Goal: Task Accomplishment & Management: Complete application form

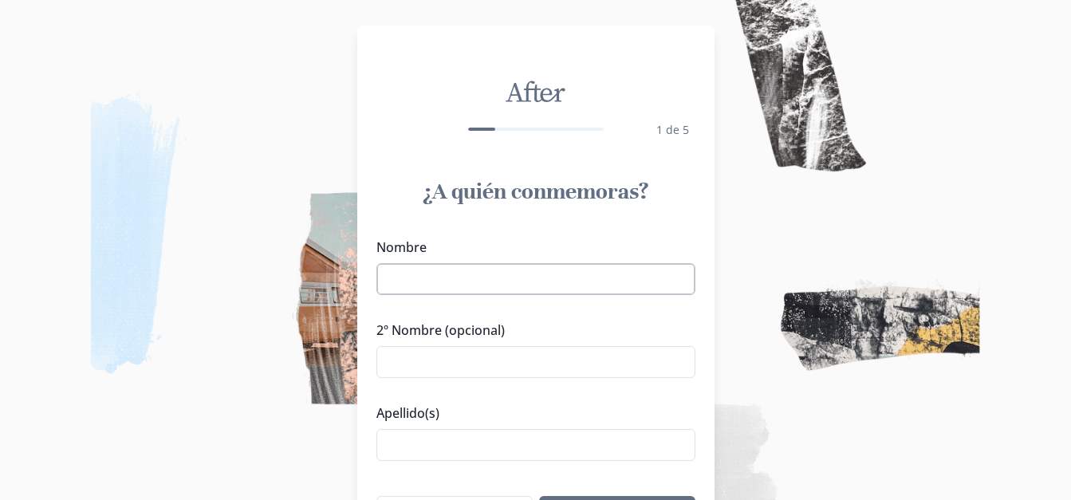
click at [612, 277] on input "Nombre" at bounding box center [535, 279] width 319 height 32
type input "[PERSON_NAME]"
click at [460, 440] on input "Apellido(s)" at bounding box center [535, 445] width 319 height 32
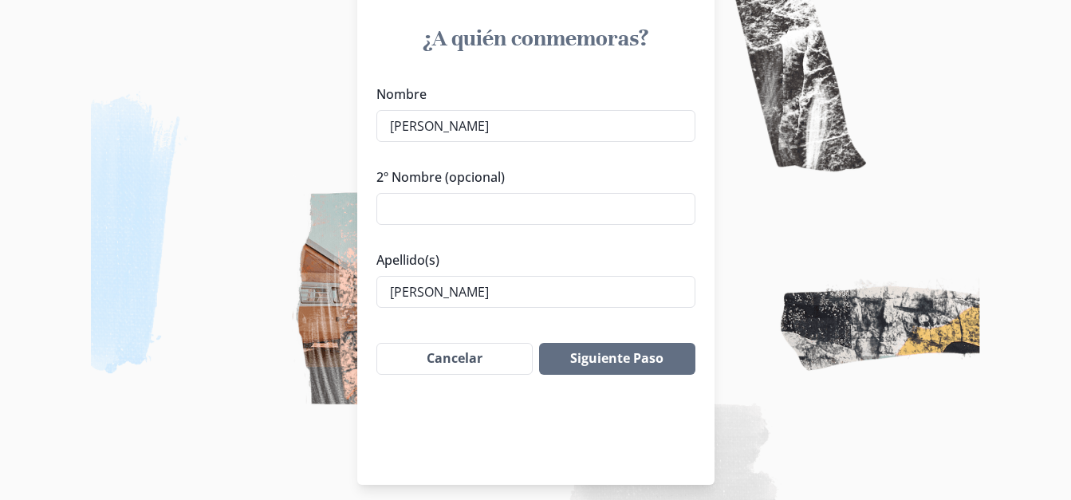
scroll to position [156, 0]
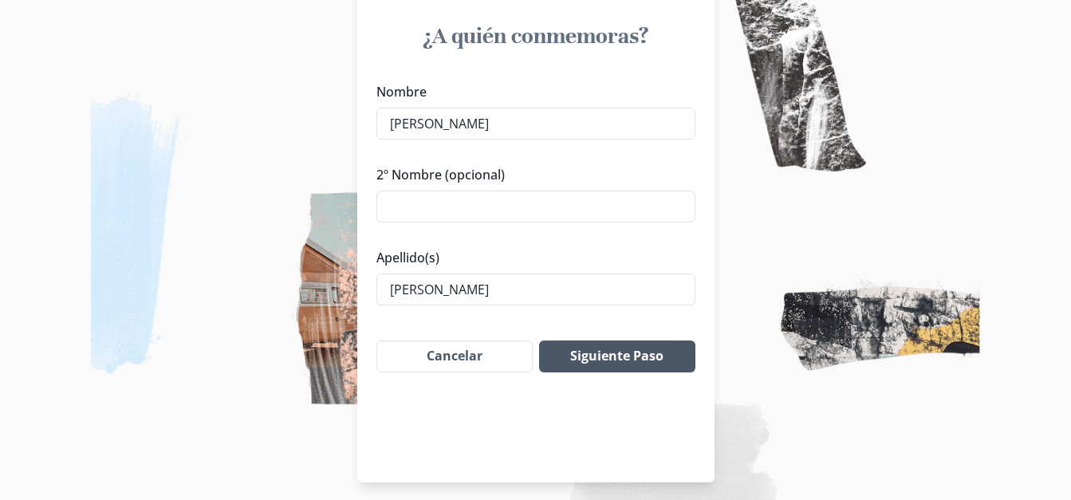
type input "[PERSON_NAME]"
click at [660, 365] on button "Siguiente Paso" at bounding box center [617, 357] width 156 height 32
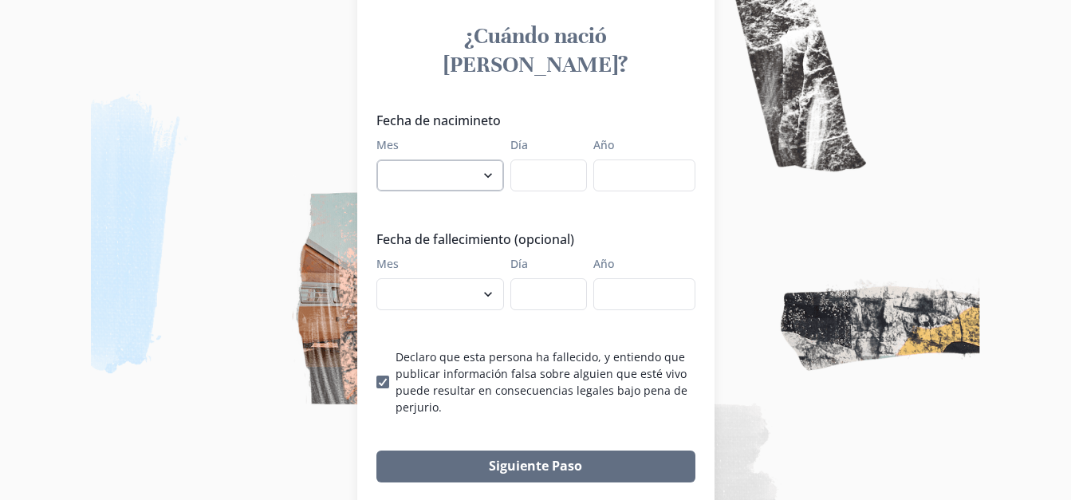
click at [495, 159] on select "enero febrero marzo [PERSON_NAME] [PERSON_NAME] septiembre octubre noviembre di…" at bounding box center [440, 175] width 128 height 32
select select "7"
click at [382, 159] on select "enero febrero marzo [PERSON_NAME] [PERSON_NAME] septiembre octubre noviembre di…" at bounding box center [440, 175] width 128 height 32
click at [554, 159] on input "Día" at bounding box center [548, 175] width 77 height 32
type input "07"
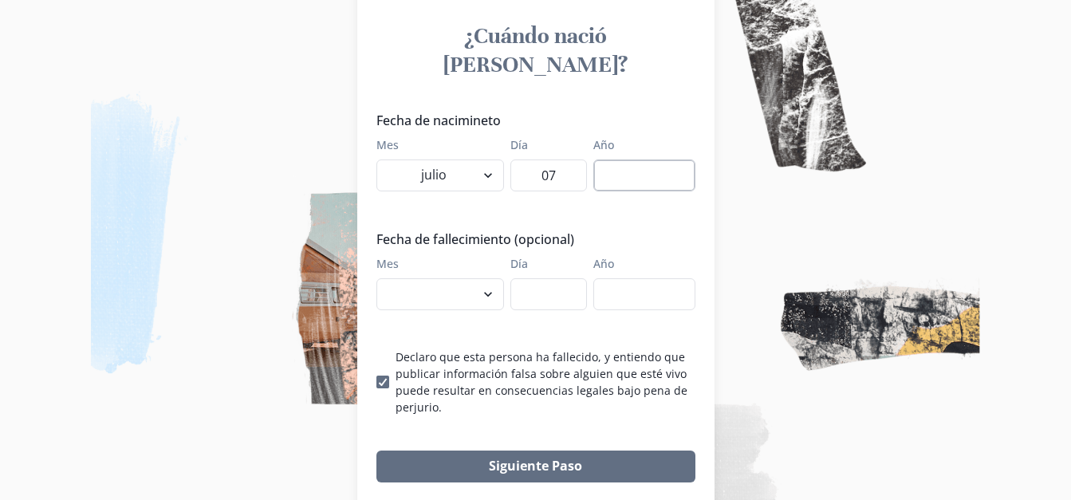
click at [633, 159] on input "Año" at bounding box center [644, 175] width 102 height 32
type input "1976"
click at [494, 278] on select "enero febrero marzo [PERSON_NAME] [PERSON_NAME] septiembre octubre noviembre di…" at bounding box center [440, 294] width 128 height 32
select select "9"
click at [382, 278] on select "enero febrero marzo [PERSON_NAME] [PERSON_NAME] septiembre octubre noviembre di…" at bounding box center [440, 294] width 128 height 32
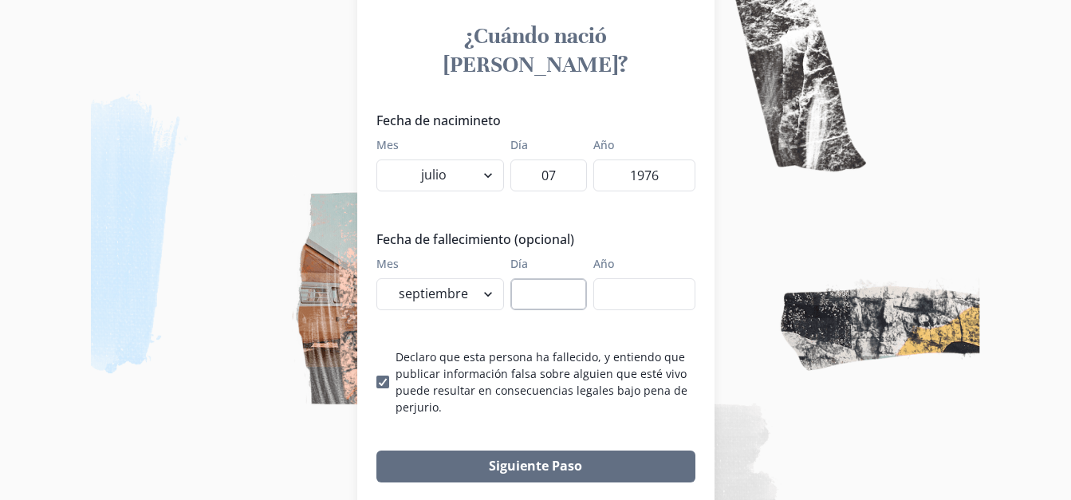
click at [555, 278] on input "Día" at bounding box center [548, 294] width 77 height 32
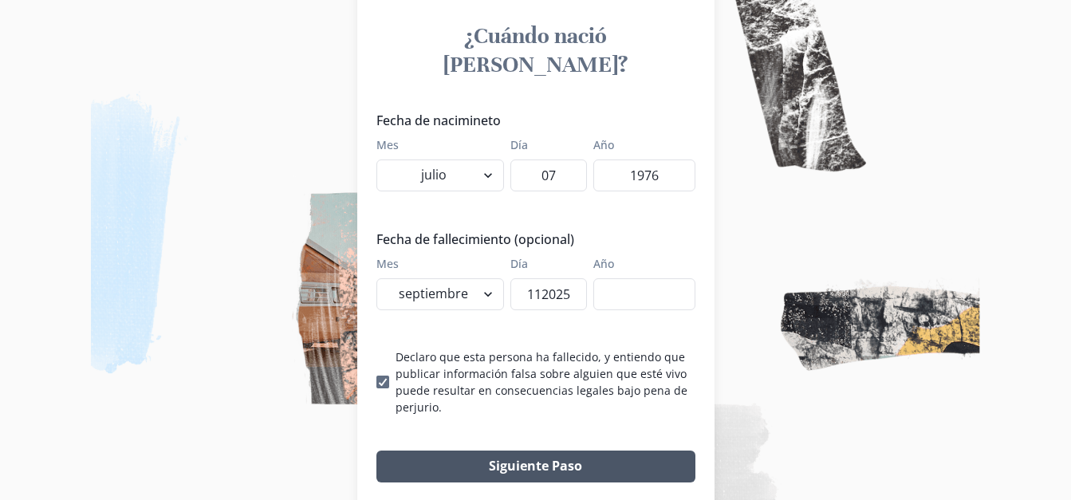
click at [565, 451] on button "Siguiente Paso" at bounding box center [535, 467] width 319 height 32
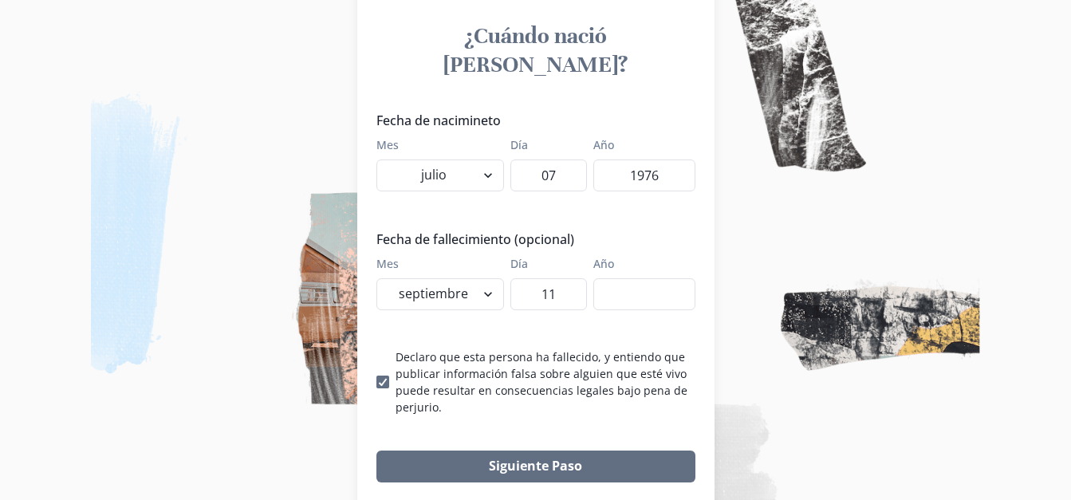
type input "1"
type input "11"
click at [667, 278] on input "Año" at bounding box center [644, 294] width 102 height 32
type input "2025"
click at [695, 293] on div "Fecha de nacimineto Mes enero febrero marzo [PERSON_NAME] [PERSON_NAME] septiem…" at bounding box center [535, 263] width 319 height 305
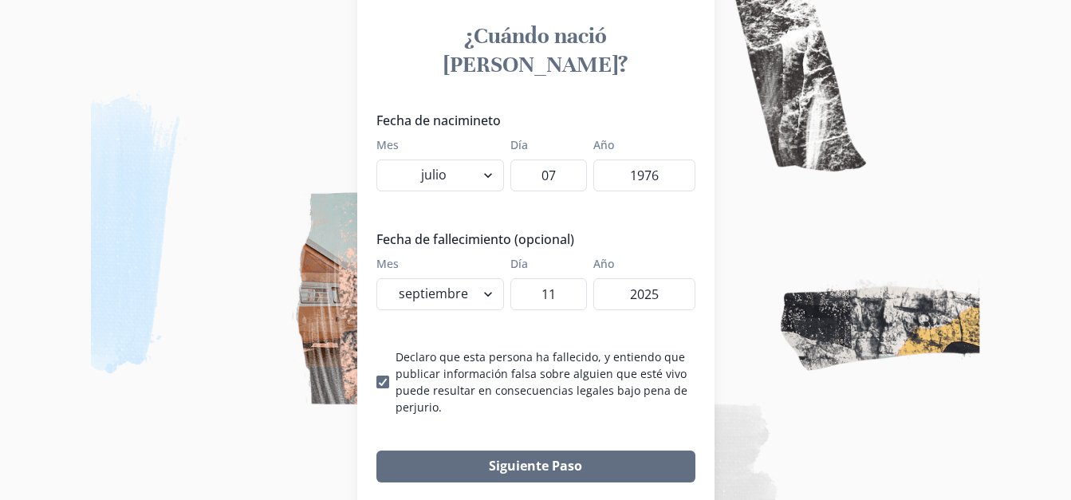
scroll to position [186, 0]
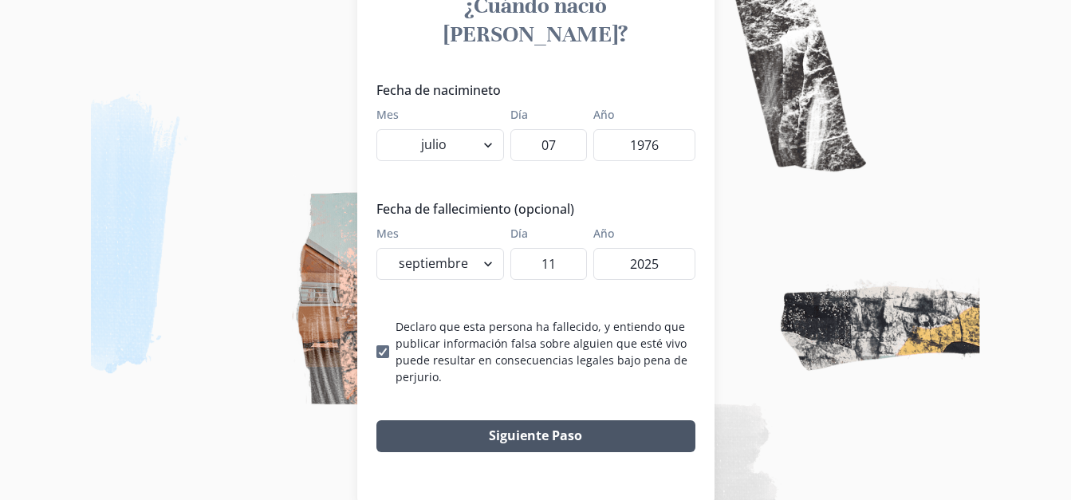
click at [576, 420] on button "Siguiente Paso" at bounding box center [535, 436] width 319 height 32
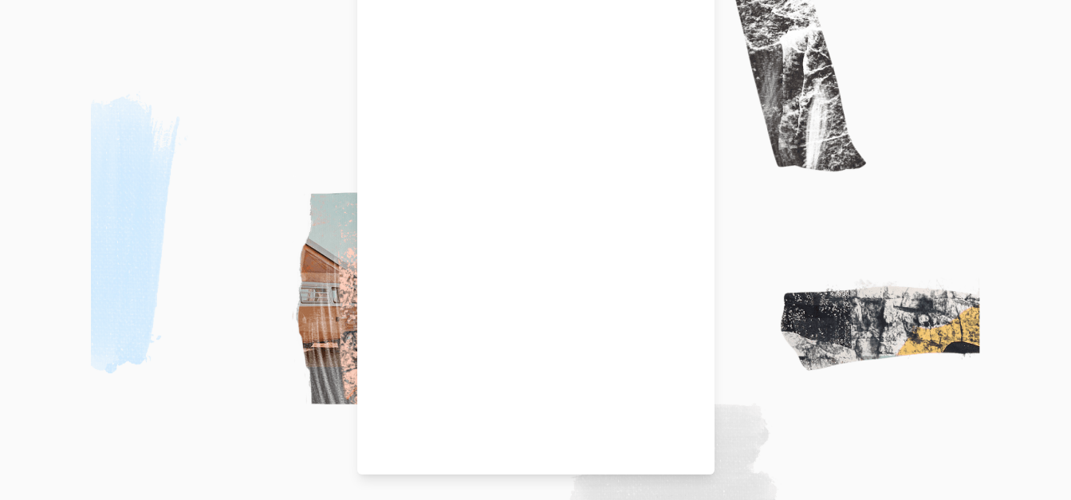
scroll to position [163, 0]
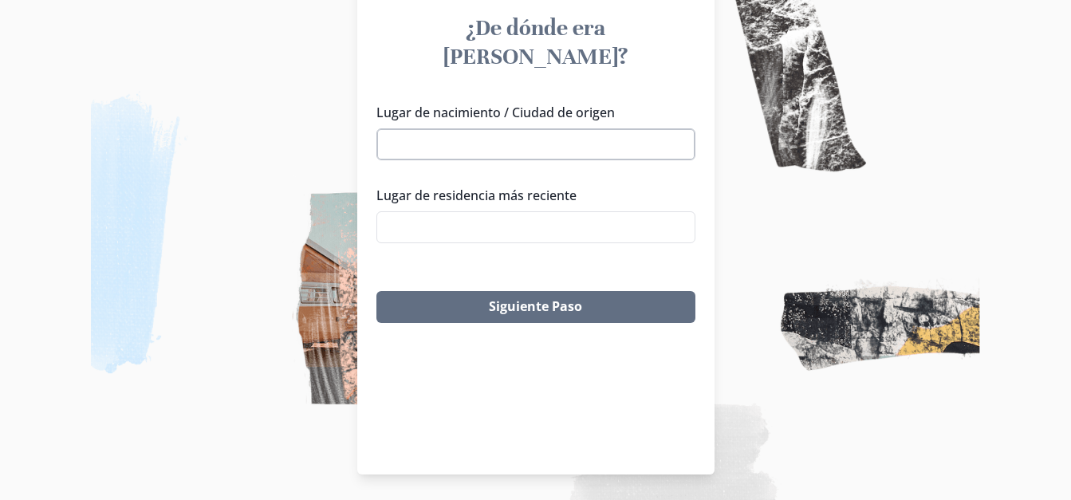
click at [590, 128] on input "Lugar de nacimiento / Ciudad de origen" at bounding box center [535, 144] width 319 height 32
type input "h"
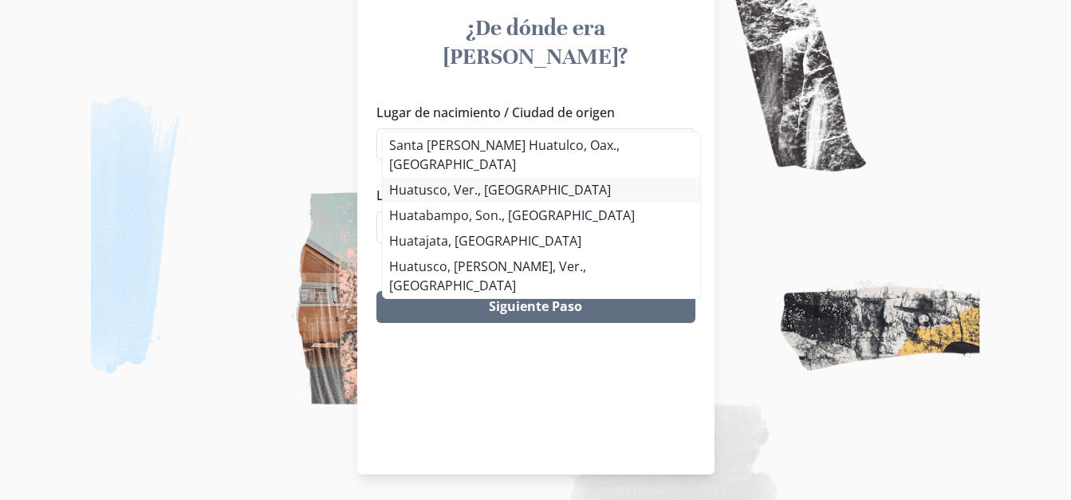
click at [546, 167] on div "Santa [PERSON_NAME] Huatulco, Oax., México Huatusco, Ver., México Huatabampo, S…" at bounding box center [541, 215] width 319 height 167
click at [544, 177] on li "Huatusco, Ver., [GEOGRAPHIC_DATA]" at bounding box center [541, 190] width 317 height 26
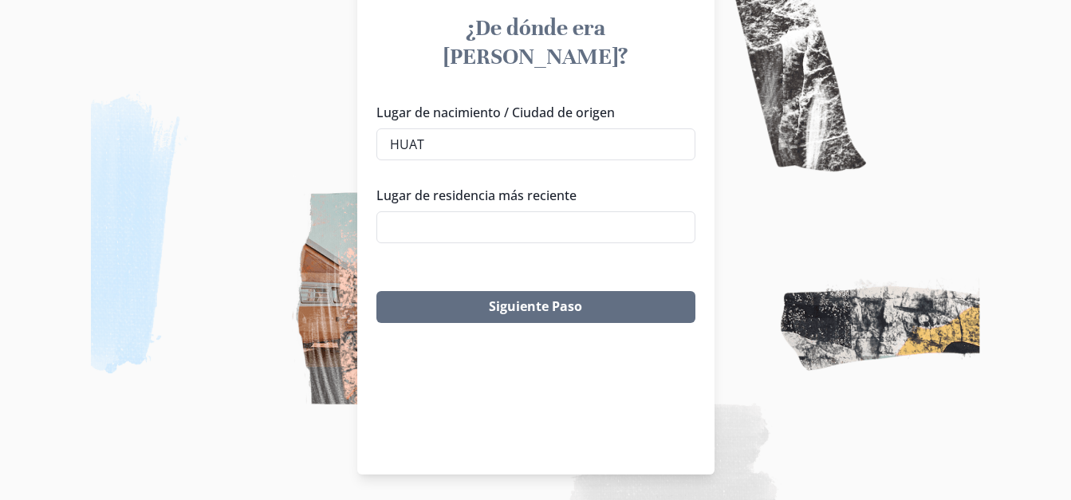
type input "Huatusco, Ver., [GEOGRAPHIC_DATA]"
click at [526, 211] on input "Lugar de residencia más reciente" at bounding box center [535, 227] width 319 height 32
click at [507, 230] on div "Lugar de nacimiento / Ciudad de origen Huatusco, Ver., [DEMOGRAPHIC_DATA] [GEOG…" at bounding box center [535, 179] width 357 height 166
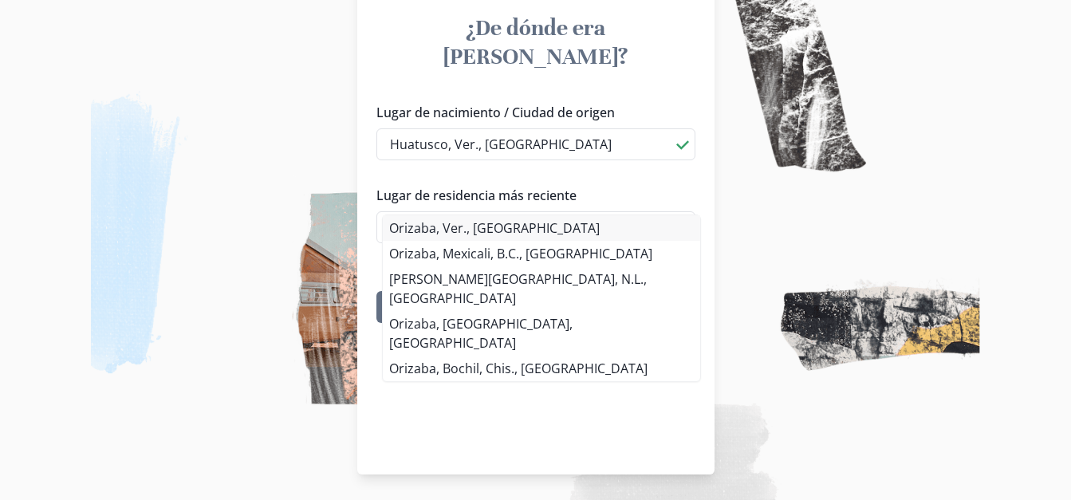
click at [507, 230] on li "Orizaba, Ver., [GEOGRAPHIC_DATA]" at bounding box center [541, 228] width 317 height 26
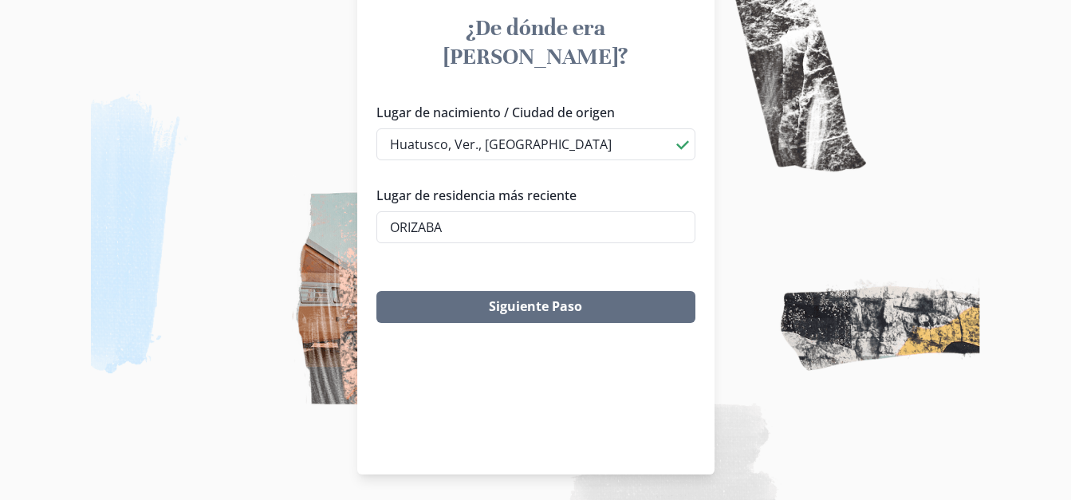
type input "Orizaba, Ver., [GEOGRAPHIC_DATA]"
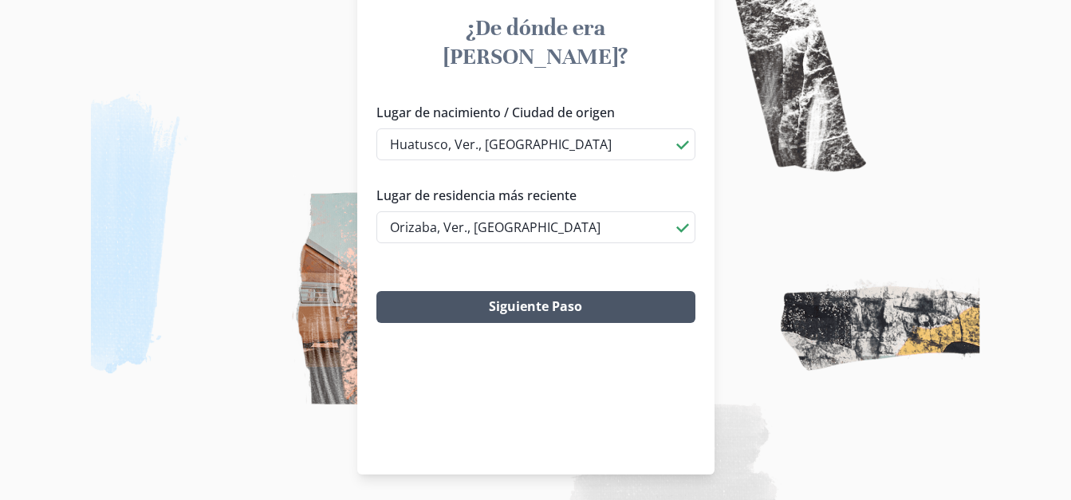
click at [517, 291] on button "Siguiente Paso" at bounding box center [535, 307] width 319 height 32
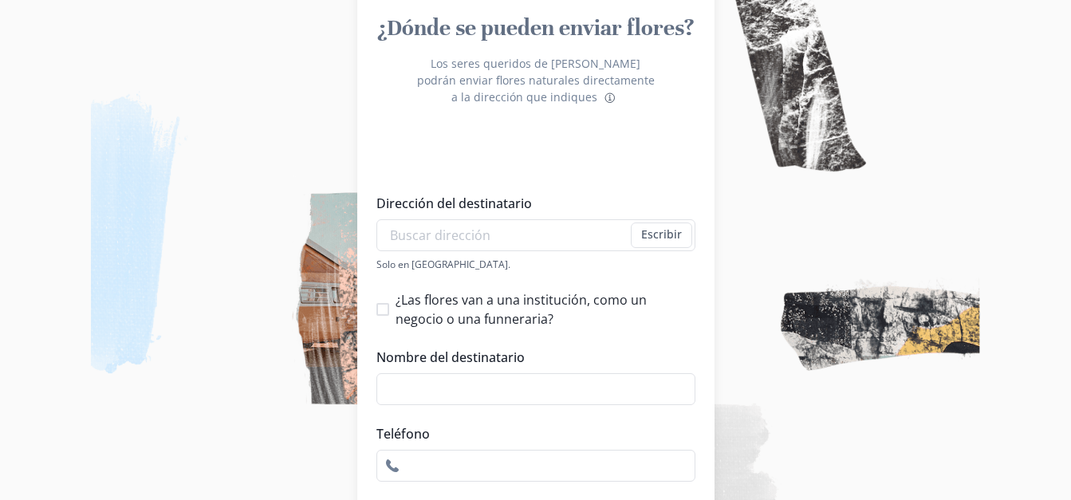
scroll to position [272, 0]
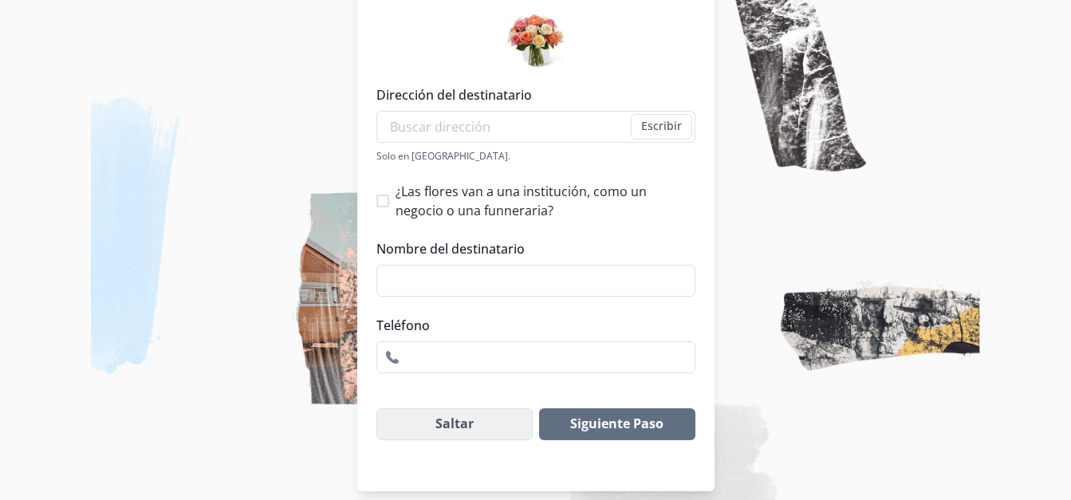
click at [460, 408] on button "Saltar" at bounding box center [454, 424] width 157 height 32
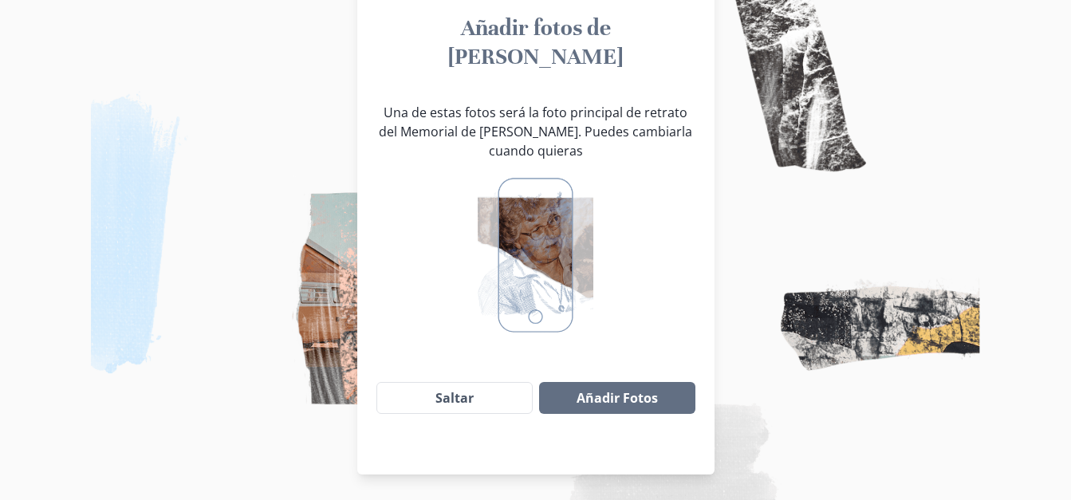
scroll to position [163, 0]
click at [581, 382] on button "Añadir Fotos" at bounding box center [617, 398] width 156 height 32
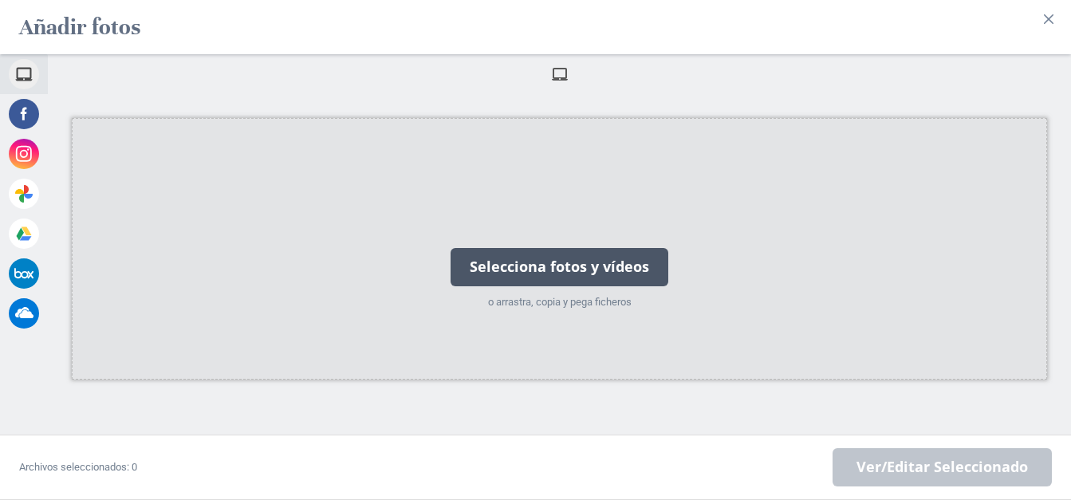
drag, startPoint x: 506, startPoint y: 117, endPoint x: 388, endPoint y: 153, distance: 123.4
click at [388, 153] on div "Selecciona fotos y vídeos o arrastra, copia y pega ficheros" at bounding box center [559, 249] width 975 height 262
click at [493, 260] on div "Selecciona fotos y vídeos" at bounding box center [560, 267] width 218 height 38
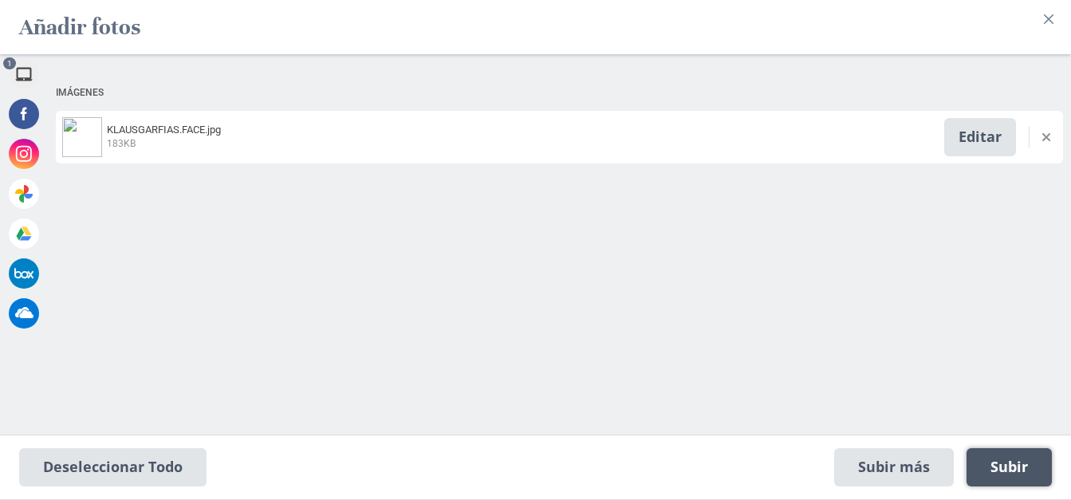
click at [995, 465] on span "Subir 1" at bounding box center [1008, 468] width 37 height 18
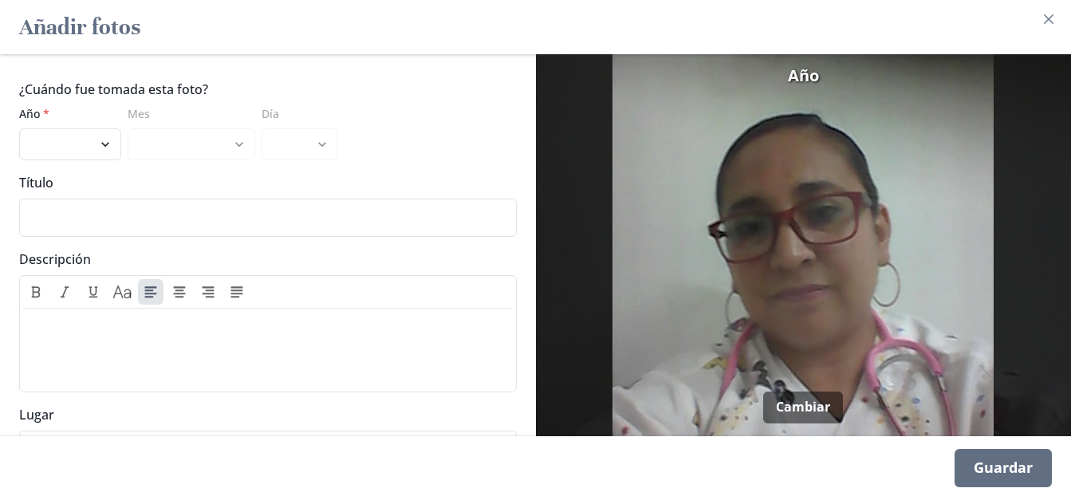
scroll to position [72, 0]
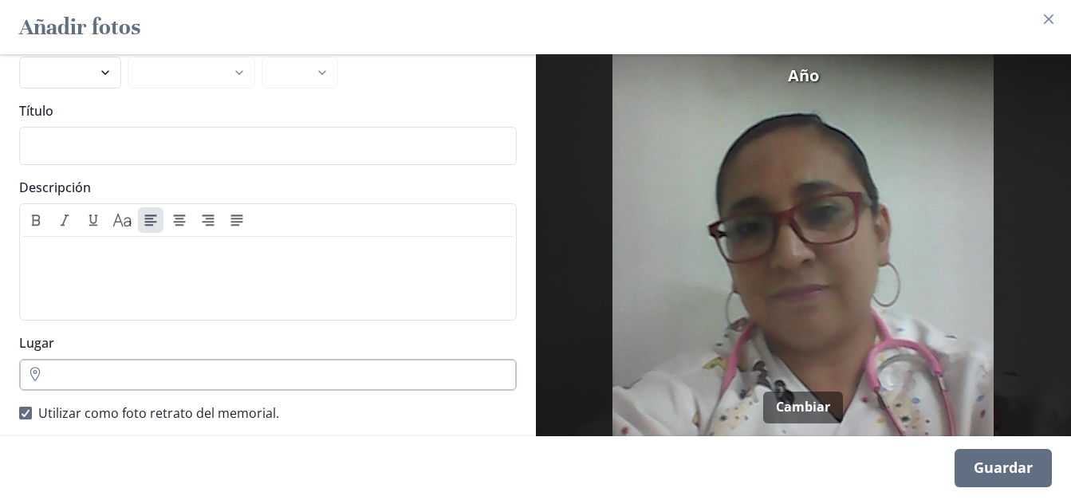
click at [383, 359] on input "Lugar" at bounding box center [268, 375] width 498 height 32
click at [165, 392] on li "Orizaba, Ver., [GEOGRAPHIC_DATA]" at bounding box center [262, 405] width 484 height 26
type input "Orizaba"
click at [540, 451] on footer "Guardar" at bounding box center [535, 468] width 1071 height 64
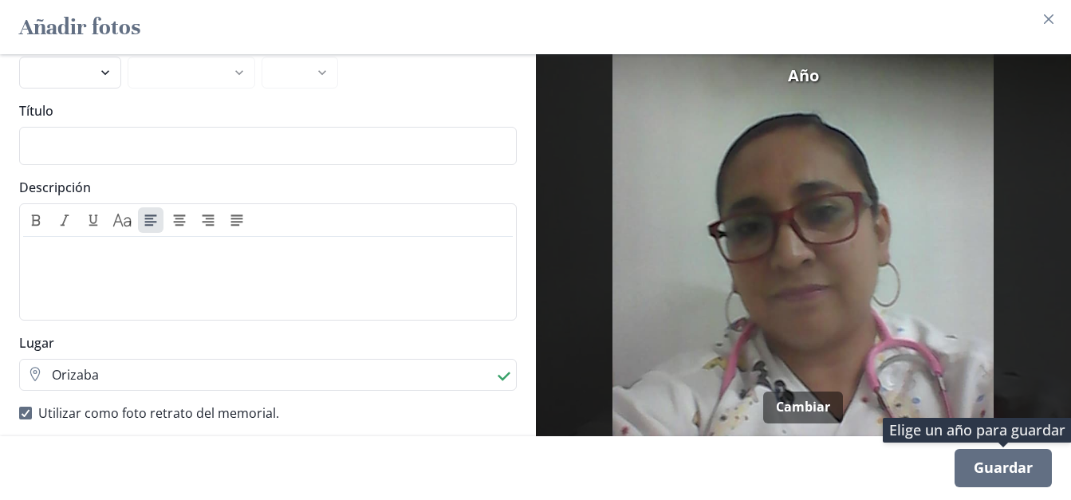
click at [991, 474] on div "Guardar" at bounding box center [1003, 468] width 97 height 38
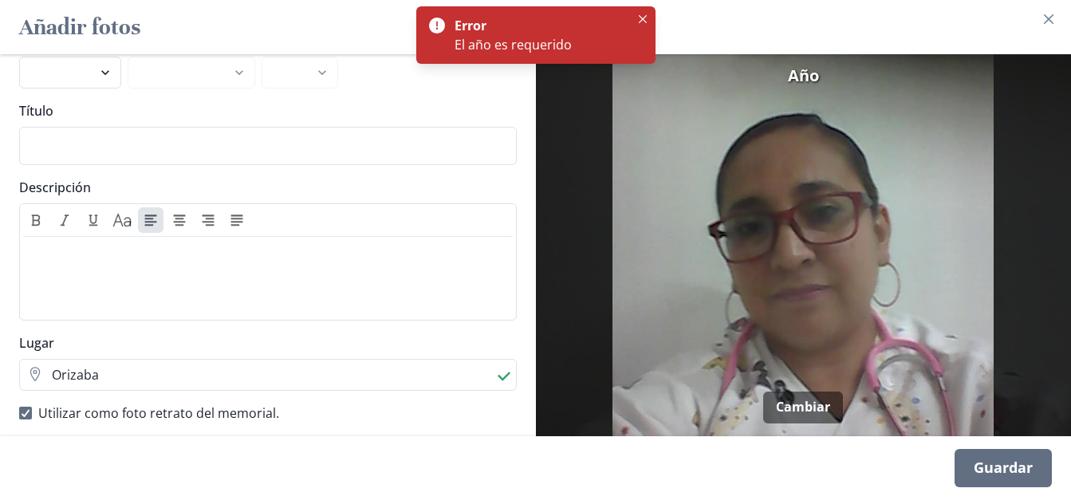
scroll to position [0, 0]
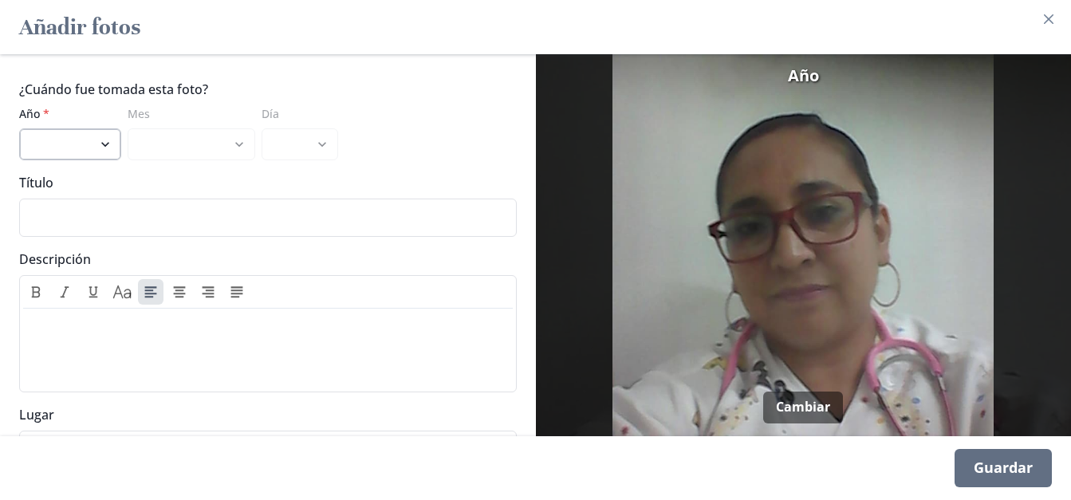
click at [99, 135] on select "2025 2024 2023 2022 2021 2020 2019 2018 2017 2016 2015 2014 2013 2012 2011 2010…" at bounding box center [70, 144] width 102 height 32
select select "2025"
click at [19, 128] on select "2025 2024 2023 2022 2021 2020 2019 2018 2017 2016 2015 2014 2013 2012 2011 2010…" at bounding box center [70, 144] width 102 height 32
click at [234, 136] on select "enero febrero marzo [PERSON_NAME] [PERSON_NAME] septiembre" at bounding box center [192, 144] width 128 height 32
select select "9"
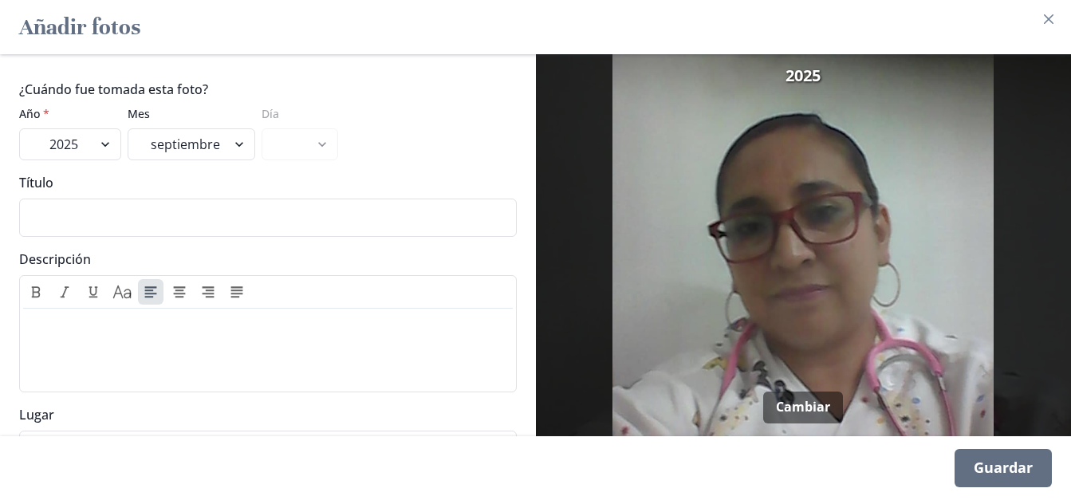
click at [128, 128] on select "enero febrero marzo [PERSON_NAME] [PERSON_NAME] septiembre" at bounding box center [192, 144] width 128 height 32
click at [326, 136] on select "1 2 3 4 5 6 7 8 9 10" at bounding box center [300, 144] width 77 height 32
select select "10"
click at [262, 128] on select "1 2 3 4 5 6 7 8 9 10" at bounding box center [300, 144] width 77 height 32
click at [983, 459] on div "Guardar" at bounding box center [1003, 468] width 97 height 38
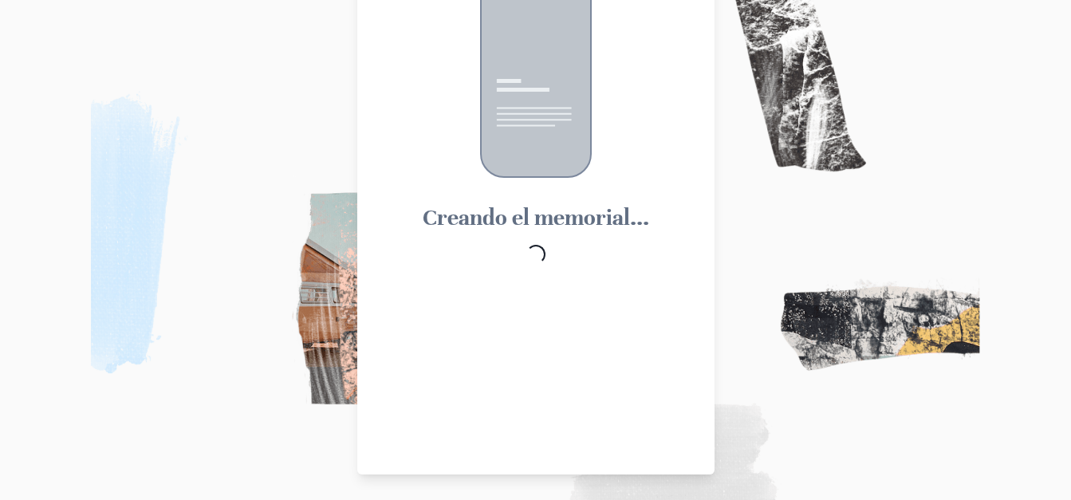
scroll to position [63, 0]
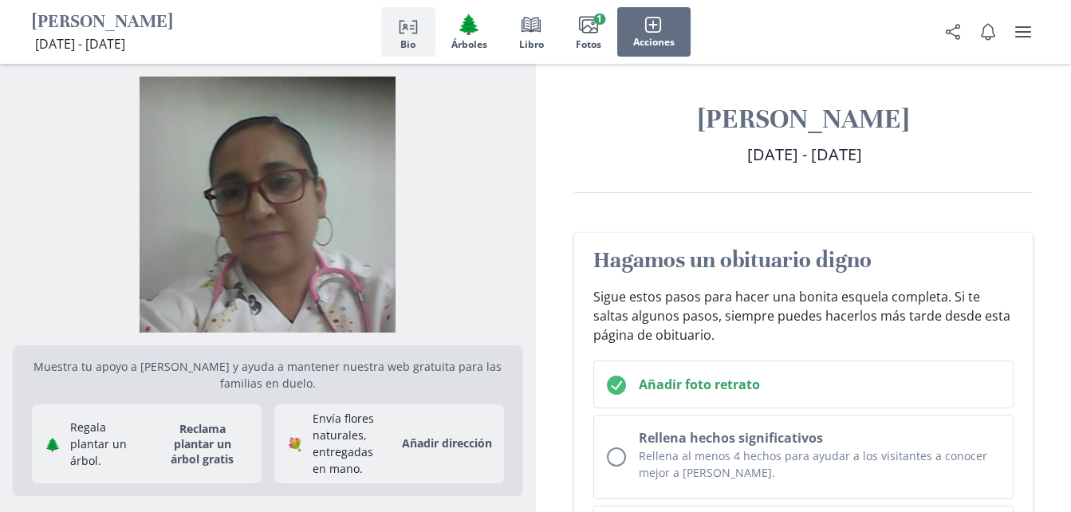
click at [862, 148] on span "[DATE] - [DATE]" at bounding box center [804, 155] width 115 height 22
click at [597, 32] on rect "button" at bounding box center [589, 26] width 15 height 13
click at [653, 28] on line "button" at bounding box center [653, 24] width 0 height 7
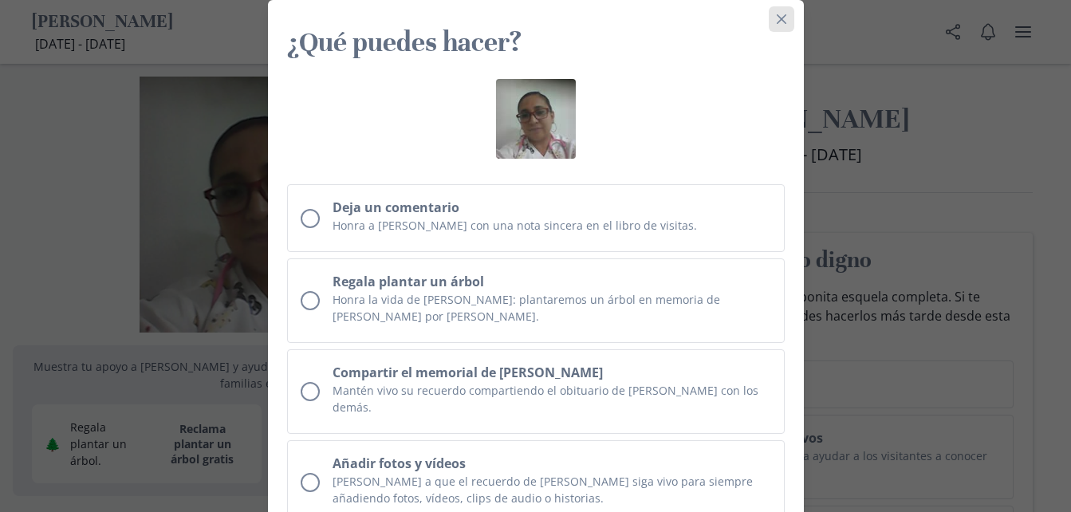
click at [789, 29] on button "Close" at bounding box center [782, 19] width 26 height 26
